Goal: Task Accomplishment & Management: Manage account settings

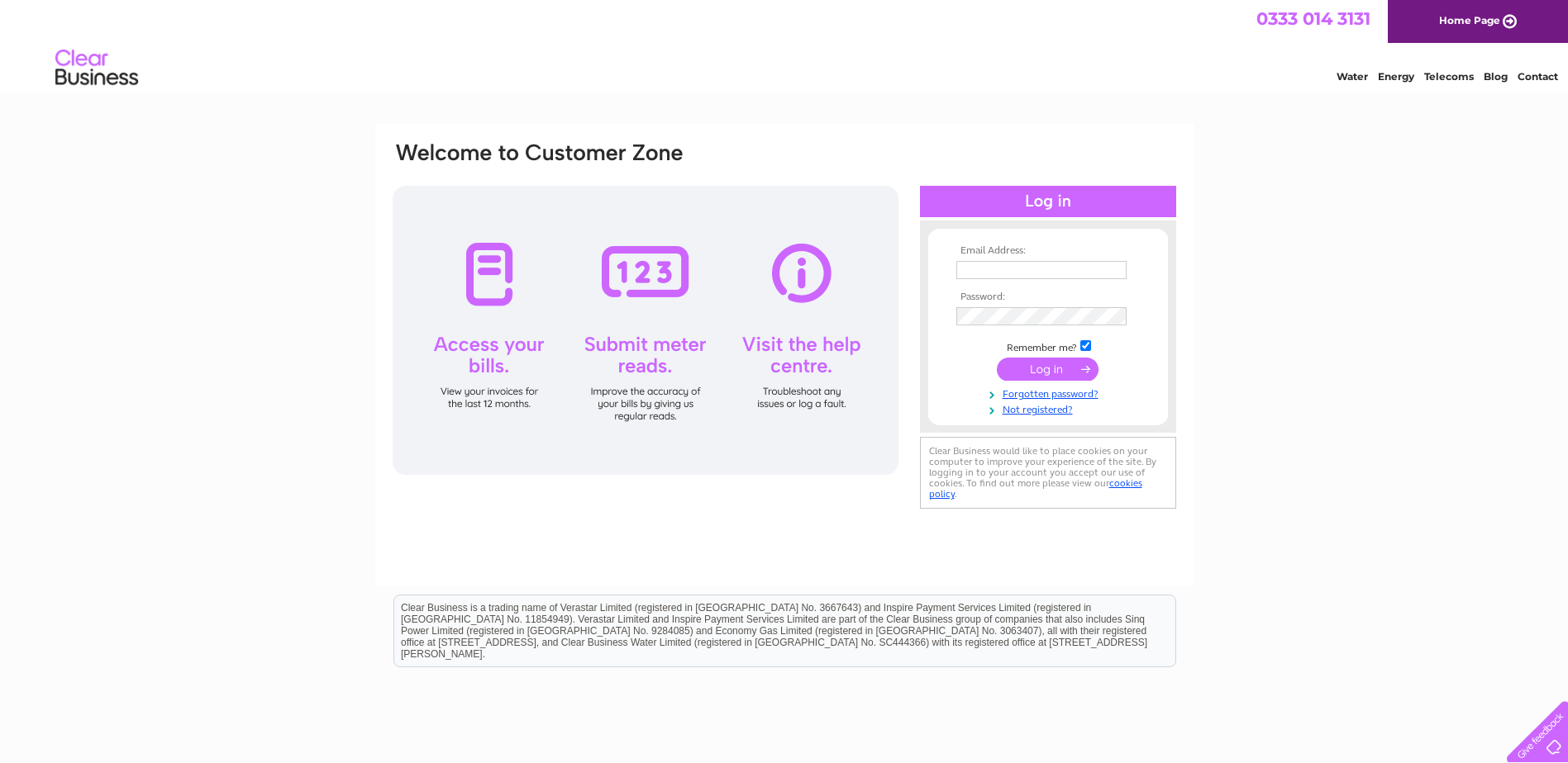
type input "citymotorfactors@live.com"
click at [1056, 368] on input "submit" at bounding box center [1048, 369] width 101 height 23
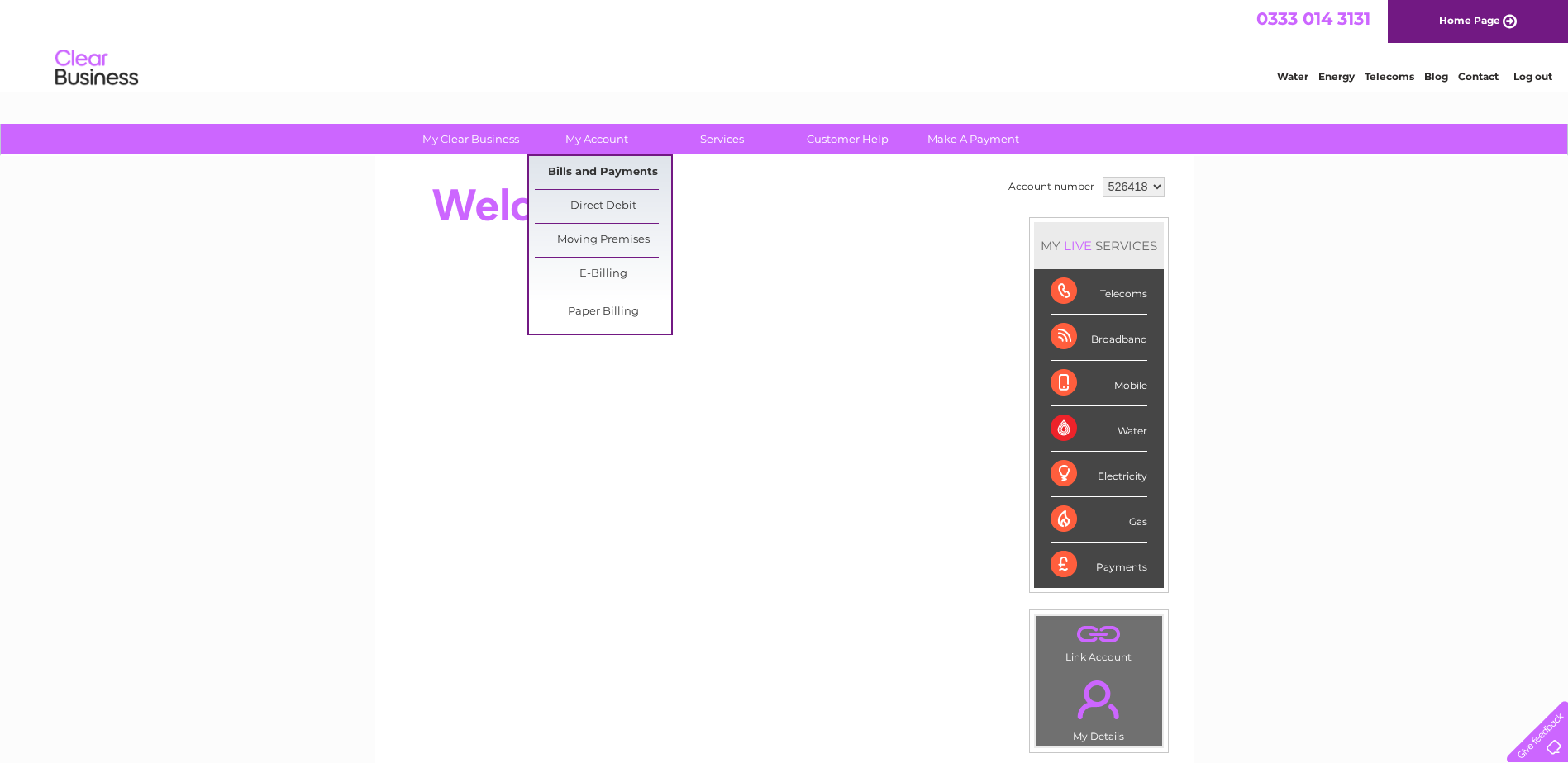
click at [624, 165] on link "Bills and Payments" at bounding box center [603, 172] width 137 height 33
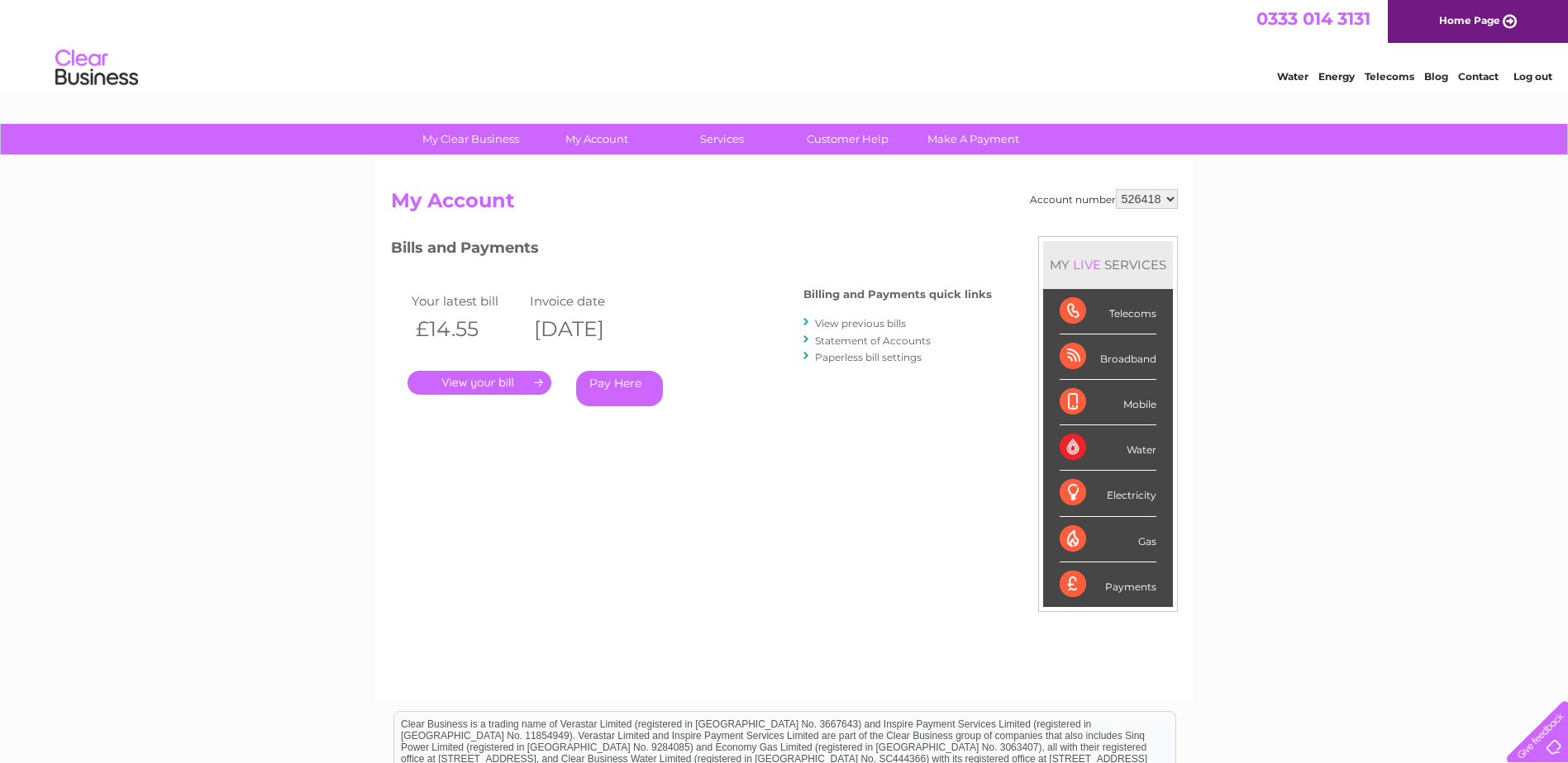
drag, startPoint x: 1170, startPoint y: 203, endPoint x: 1165, endPoint y: 211, distance: 9.4
click at [1170, 204] on select "526418 549025" at bounding box center [1147, 199] width 62 height 20
select select "549025"
click at [1116, 189] on select "526418 549025" at bounding box center [1147, 199] width 62 height 20
click at [512, 386] on link "." at bounding box center [479, 382] width 144 height 24
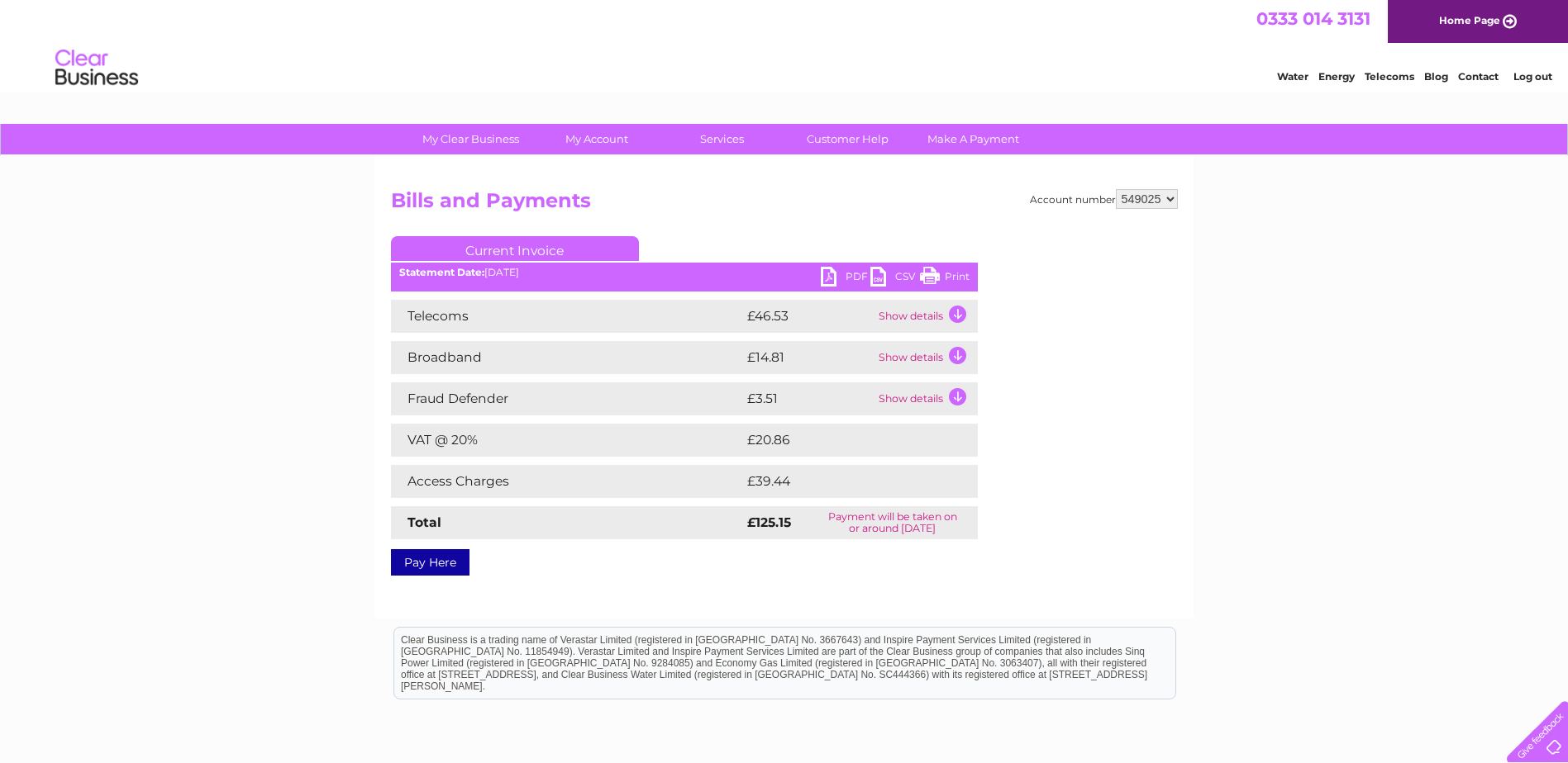
click at [830, 276] on link "PDF" at bounding box center [846, 278] width 50 height 24
click at [1171, 201] on select "526418 549025" at bounding box center [1147, 199] width 62 height 20
select select "526418"
click at [1116, 189] on select "526418 549025" at bounding box center [1147, 199] width 62 height 20
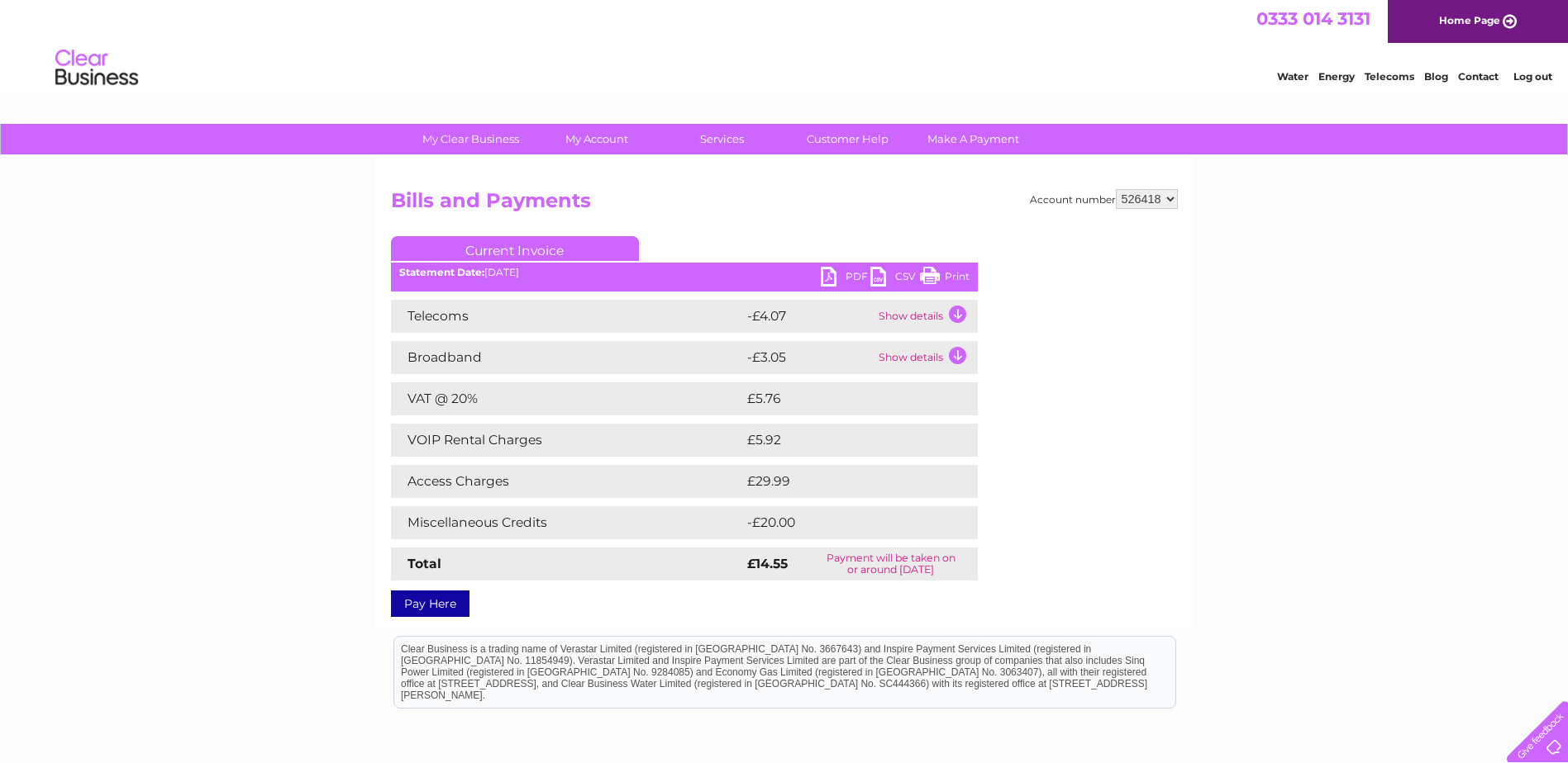
click at [828, 275] on link "PDF" at bounding box center [846, 278] width 50 height 24
click at [828, 277] on link "PDF" at bounding box center [846, 278] width 50 height 24
click at [1530, 78] on link "Log out" at bounding box center [1533, 76] width 39 height 12
